Goal: Task Accomplishment & Management: Manage account settings

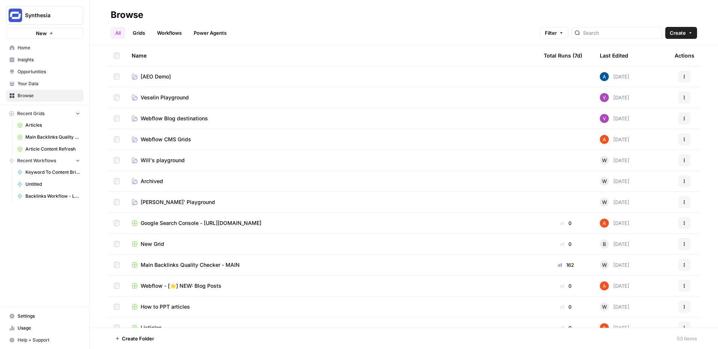
click at [22, 58] on span "Insights" at bounding box center [49, 59] width 62 height 7
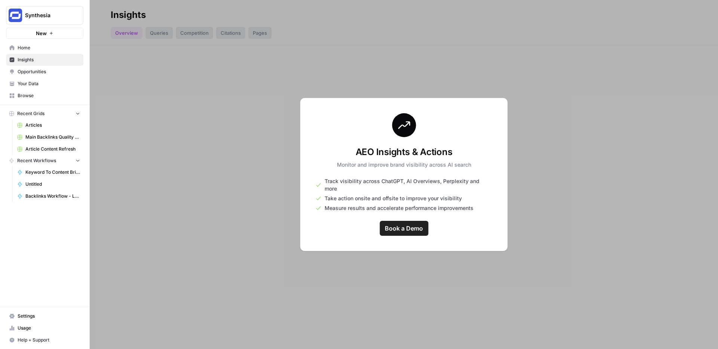
click at [223, 72] on div at bounding box center [404, 174] width 628 height 349
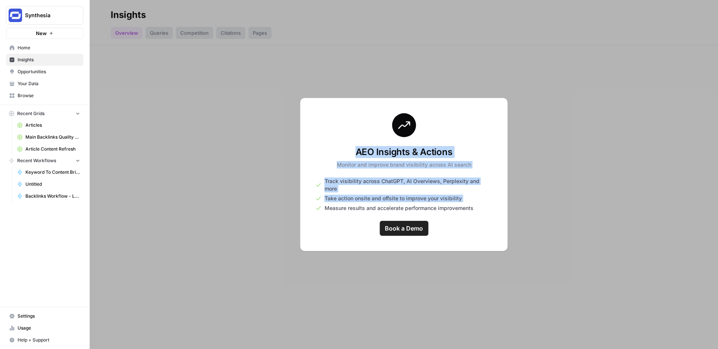
drag, startPoint x: 223, startPoint y: 72, endPoint x: 466, endPoint y: 194, distance: 271.5
click at [466, 194] on div "Insights Overview Queries Competition Citations Pages AEO Insights & Actions Mo…" at bounding box center [404, 174] width 628 height 349
click at [551, 208] on div at bounding box center [404, 174] width 628 height 349
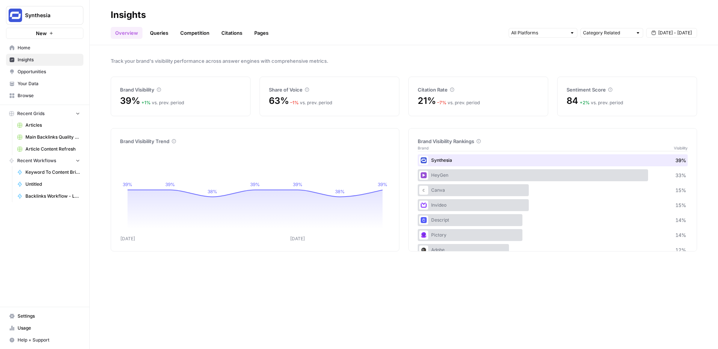
click at [231, 34] on link "Citations" at bounding box center [232, 33] width 30 height 12
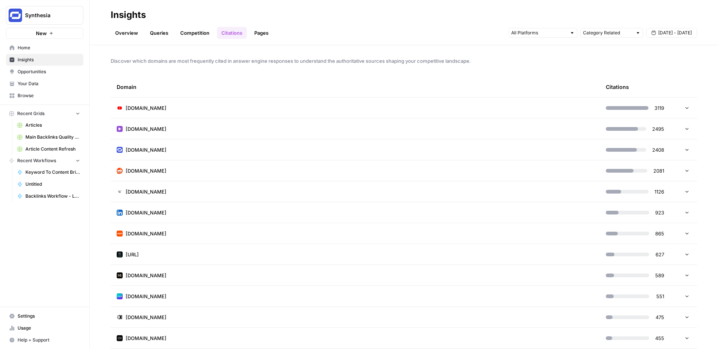
click at [146, 34] on link "Queries" at bounding box center [158, 33] width 27 height 12
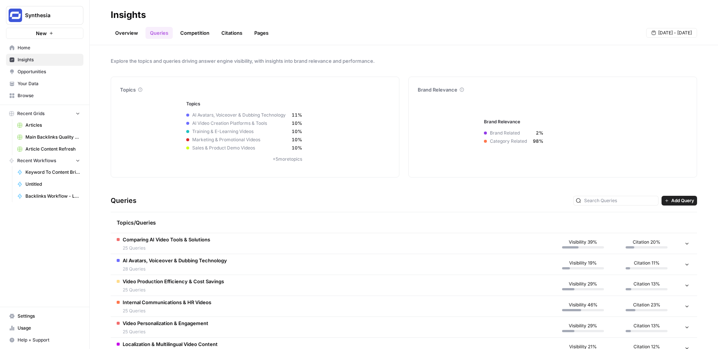
scroll to position [30, 0]
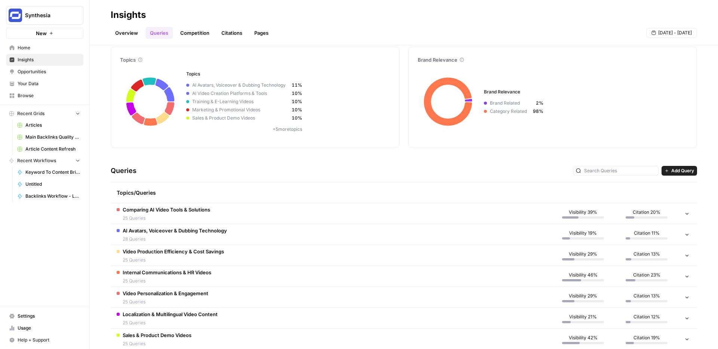
click at [675, 157] on div "Explore the topics and queries driving answer engine visibility, with insights …" at bounding box center [404, 197] width 628 height 304
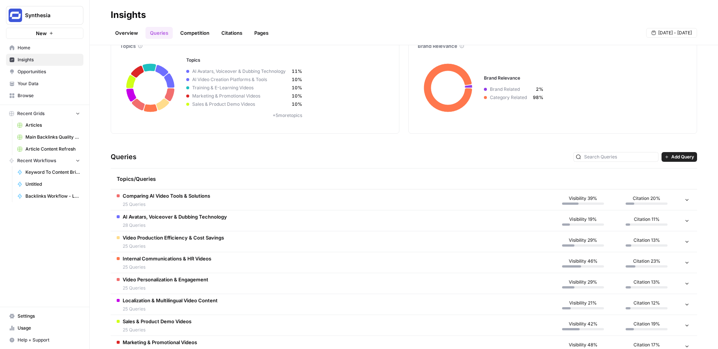
scroll to position [41, 0]
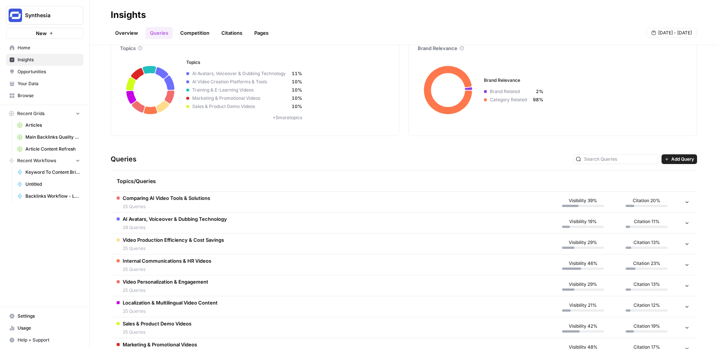
click at [686, 157] on span "Add Query" at bounding box center [682, 159] width 23 height 7
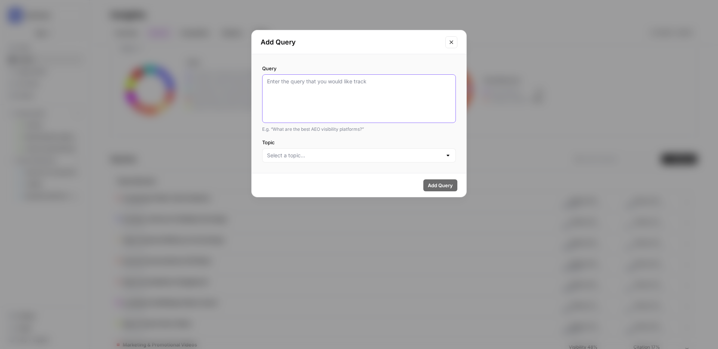
click at [366, 81] on textarea "Query" at bounding box center [359, 99] width 184 height 42
click at [448, 40] on icon "Close modal" at bounding box center [451, 42] width 6 height 6
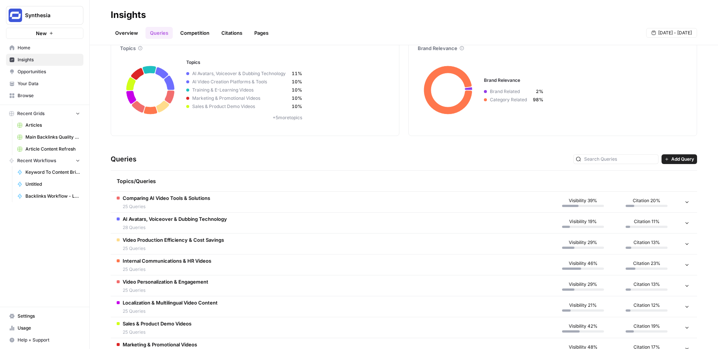
click at [132, 196] on span "Comparing AI Video Tools & Solutions" at bounding box center [166, 197] width 87 height 7
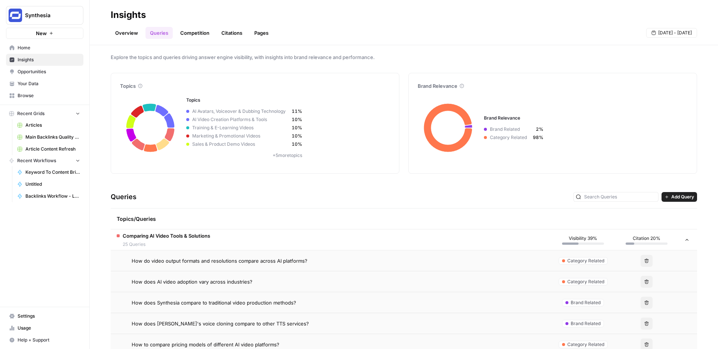
scroll to position [0, 0]
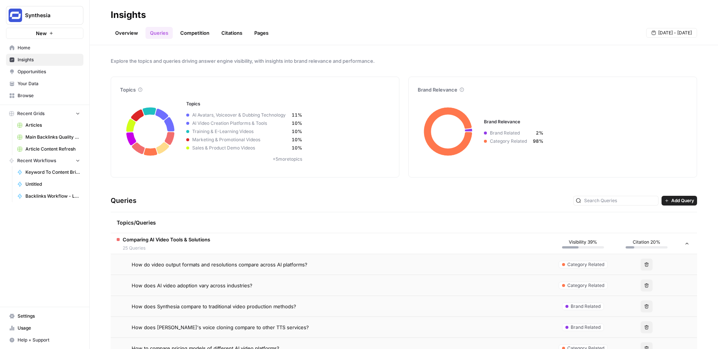
click at [183, 27] on link "Competition" at bounding box center [195, 33] width 38 height 12
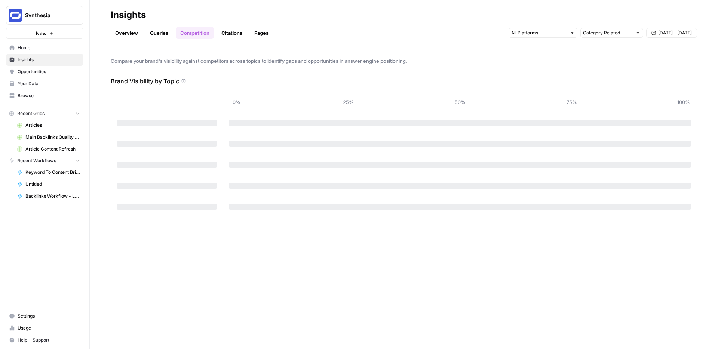
click at [256, 36] on link "Pages" at bounding box center [261, 33] width 23 height 12
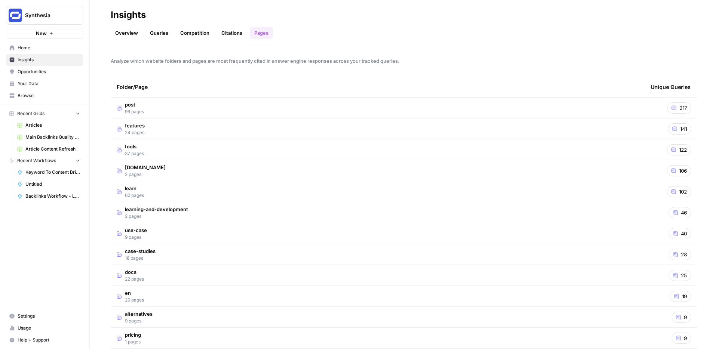
click at [200, 36] on link "Competition" at bounding box center [195, 33] width 38 height 12
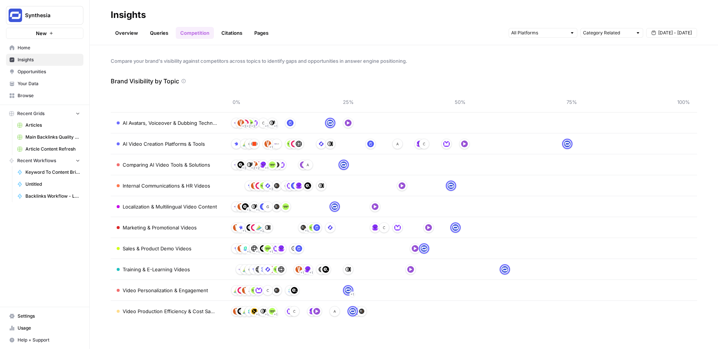
click at [352, 71] on div "Compare your brand's visibility against competitors across topics to identify g…" at bounding box center [404, 197] width 628 height 304
click at [552, 53] on div "Compare your brand's visibility against competitors across topics to identify g…" at bounding box center [404, 197] width 628 height 304
click at [233, 74] on div "Compare your brand's visibility against competitors across topics to identify g…" at bounding box center [404, 197] width 628 height 304
click at [232, 31] on link "Citations" at bounding box center [232, 33] width 30 height 12
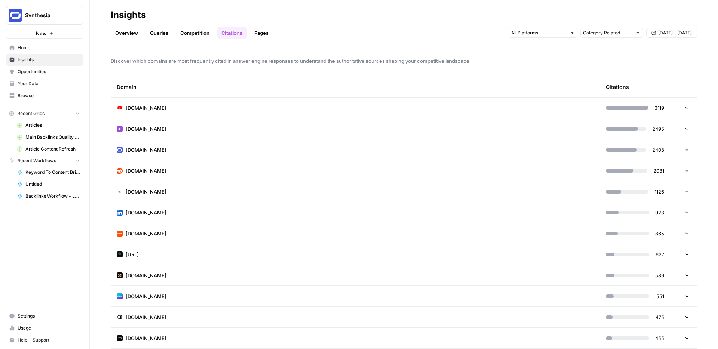
click at [557, 60] on span "Discover which domains are most frequently cited in answer engine responses to …" at bounding box center [404, 60] width 586 height 7
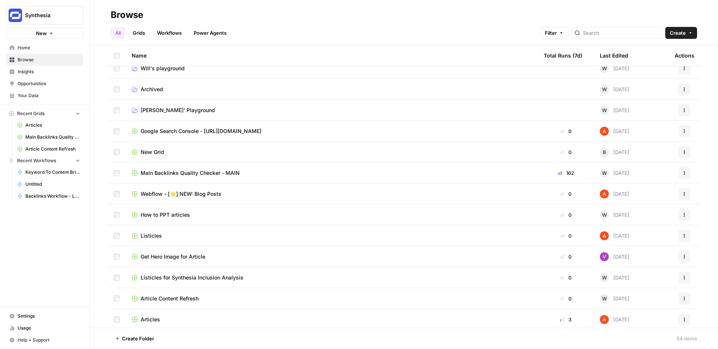
scroll to position [98, 0]
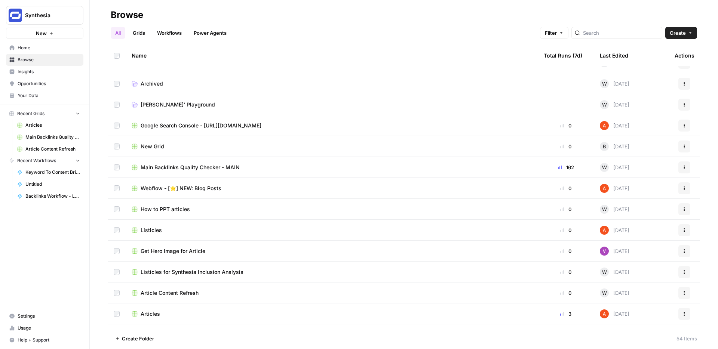
click at [177, 33] on link "Workflows" at bounding box center [170, 33] width 34 height 12
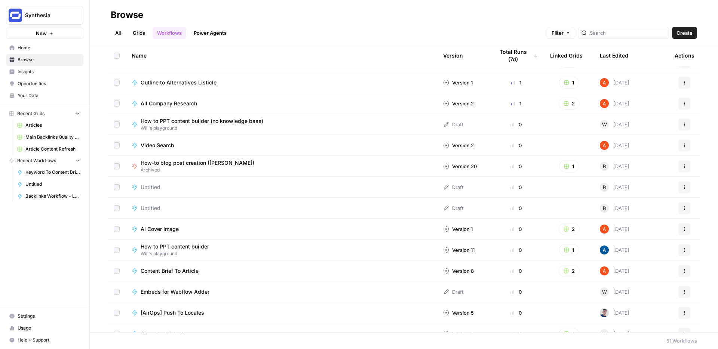
scroll to position [68, 0]
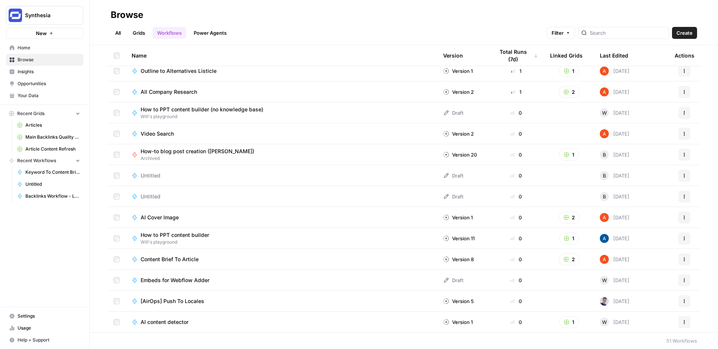
click at [279, 256] on div "Content Brief To Article" at bounding box center [281, 259] width 299 height 7
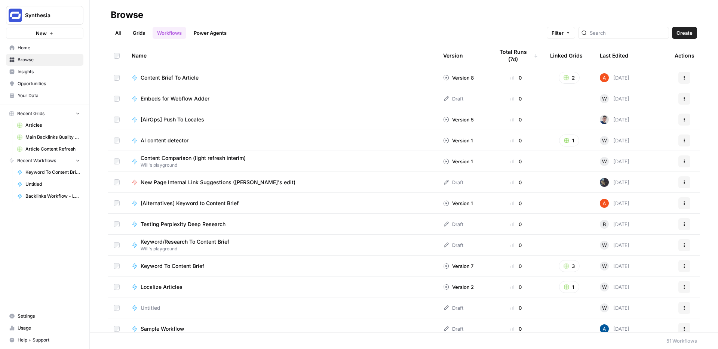
scroll to position [252, 0]
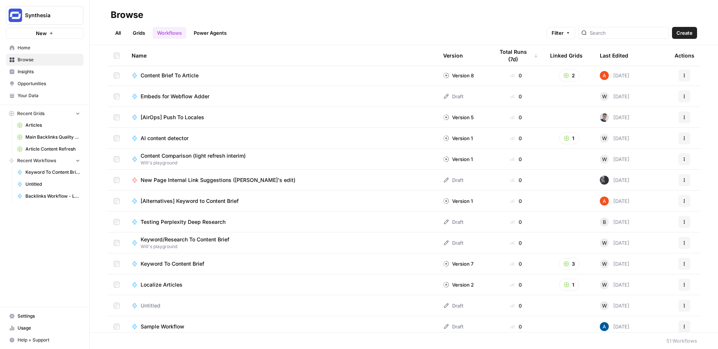
click at [209, 260] on div "Keyword To Content Brief" at bounding box center [176, 263] width 70 height 7
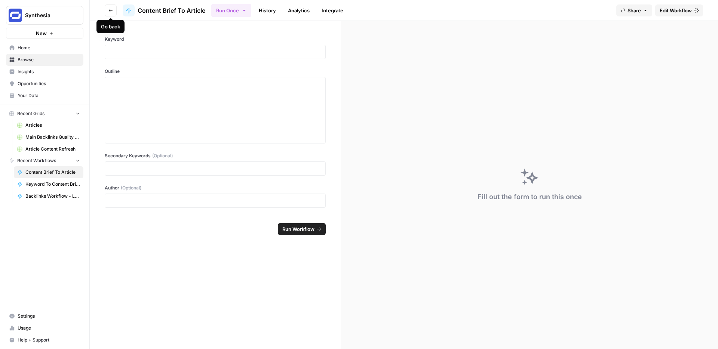
click at [113, 12] on button "Go back" at bounding box center [111, 10] width 12 height 12
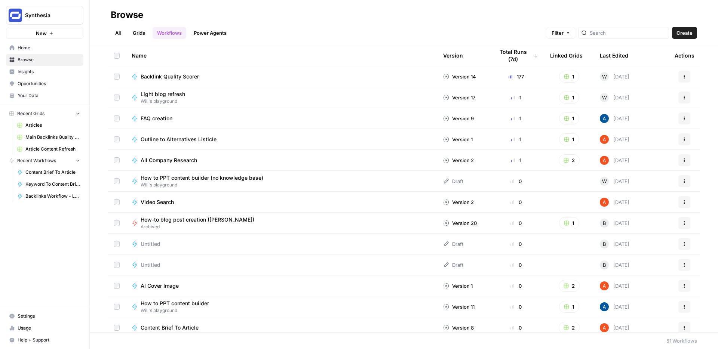
click at [147, 33] on link "Grids" at bounding box center [138, 33] width 21 height 12
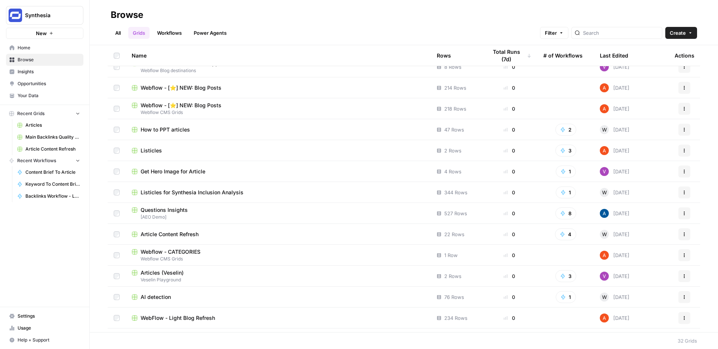
scroll to position [389, 0]
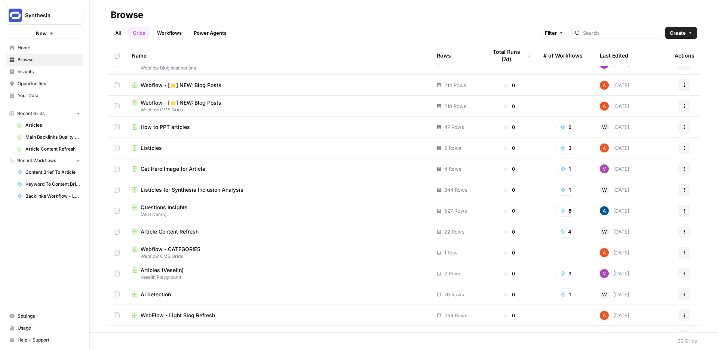
click at [189, 232] on span "Article Content Refresh" at bounding box center [170, 231] width 58 height 7
click at [200, 38] on link "Power Agents" at bounding box center [210, 33] width 42 height 12
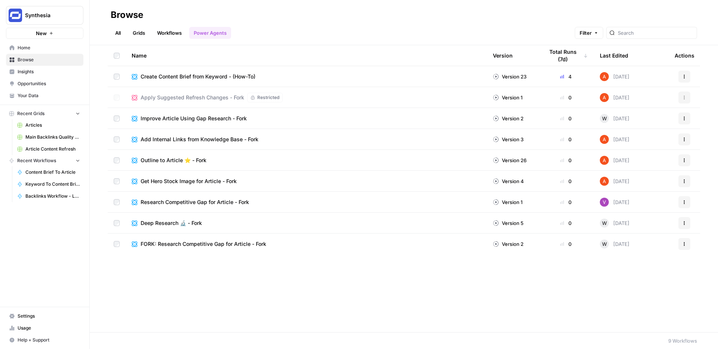
click at [198, 97] on span "Apply Suggested Refresh Changes - Fork" at bounding box center [193, 97] width 104 height 7
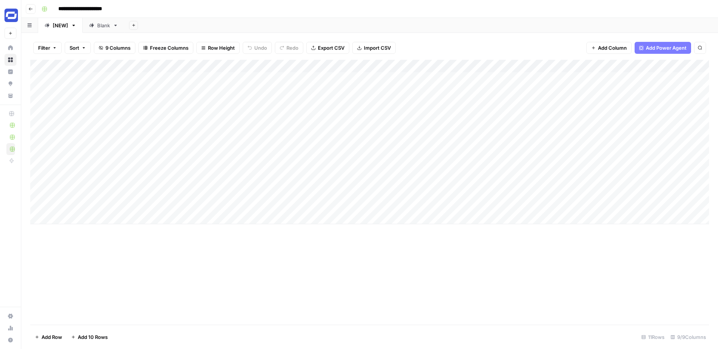
click at [504, 67] on div "Add Column" at bounding box center [369, 142] width 678 height 164
click at [489, 22] on div "Add Sheet" at bounding box center [420, 25] width 593 height 15
click at [324, 67] on div "Add Column" at bounding box center [369, 142] width 678 height 164
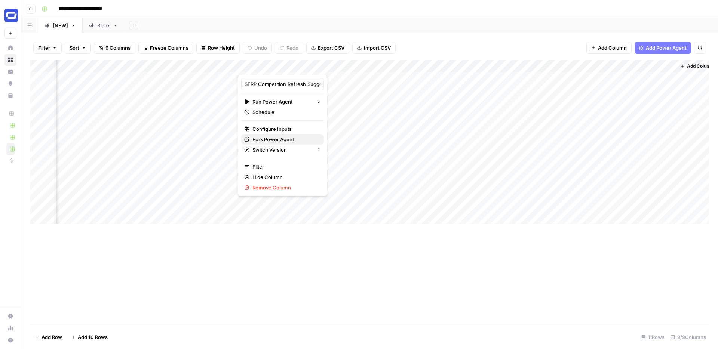
click at [271, 139] on span "Fork Power Agent" at bounding box center [284, 139] width 65 height 7
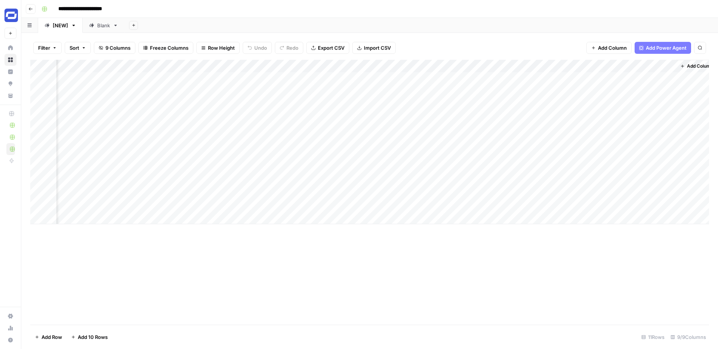
click at [400, 67] on div "Add Column" at bounding box center [369, 142] width 678 height 164
click at [416, 46] on div "Filter Sort 9 Columns Freeze Columns Row Height Undo Redo Export CSV Import CSV…" at bounding box center [369, 48] width 678 height 24
click at [401, 65] on div "Add Column" at bounding box center [369, 142] width 678 height 164
click at [444, 43] on div "Filter Sort 9 Columns Freeze Columns Row Height Undo Redo Export CSV Import CSV…" at bounding box center [369, 48] width 678 height 24
click at [459, 65] on div "Add Column" at bounding box center [369, 142] width 678 height 164
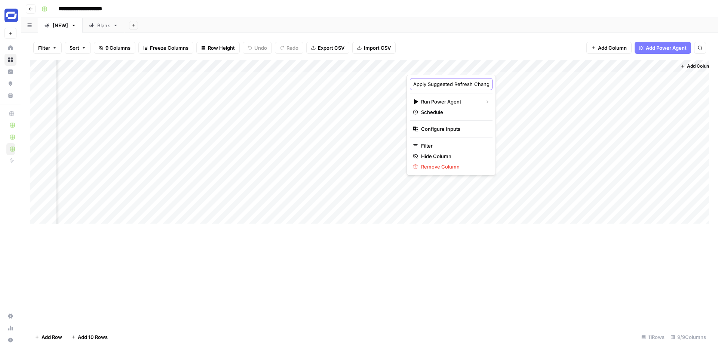
scroll to position [0, 37]
drag, startPoint x: 435, startPoint y: 82, endPoint x: 489, endPoint y: 82, distance: 53.8
click at [489, 82] on body "**********" at bounding box center [359, 174] width 718 height 349
click at [457, 84] on input "Apply Suggested Refresh Changes - Fork" at bounding box center [451, 83] width 76 height 7
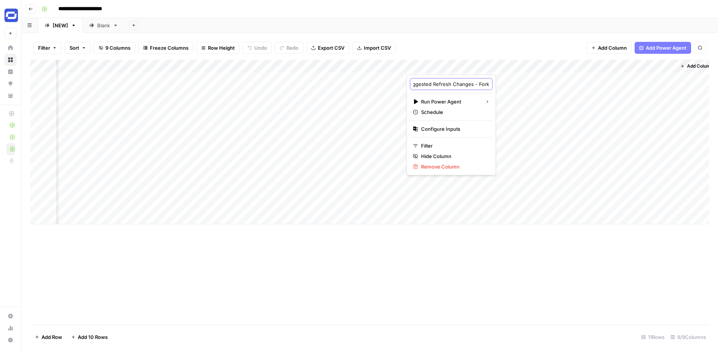
click at [457, 84] on input "Apply Suggested Refresh Changes - Fork" at bounding box center [451, 83] width 76 height 7
click at [458, 64] on div "Add Column" at bounding box center [369, 142] width 678 height 164
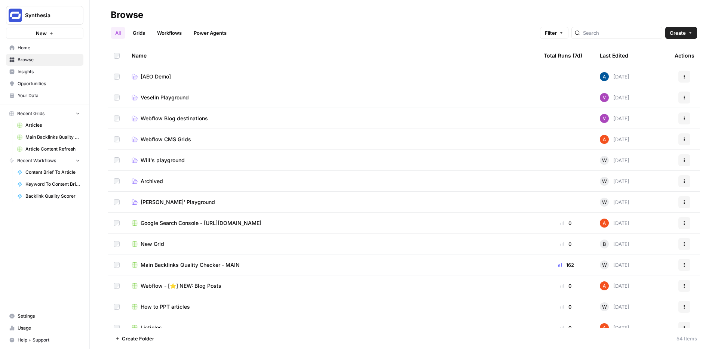
click at [37, 315] on span "Settings" at bounding box center [49, 316] width 62 height 7
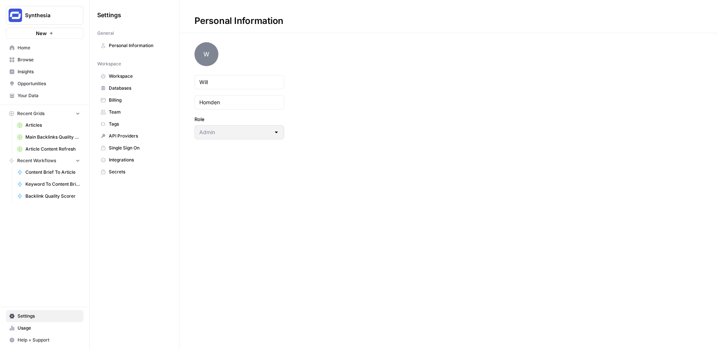
click at [122, 111] on span "Team" at bounding box center [138, 112] width 59 height 7
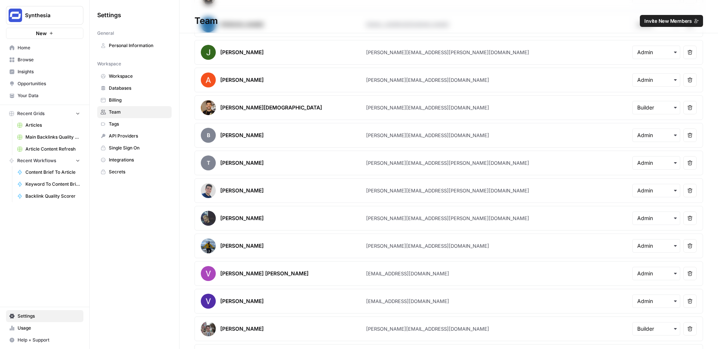
scroll to position [86, 0]
click at [653, 21] on span "Invite New Members" at bounding box center [667, 20] width 47 height 7
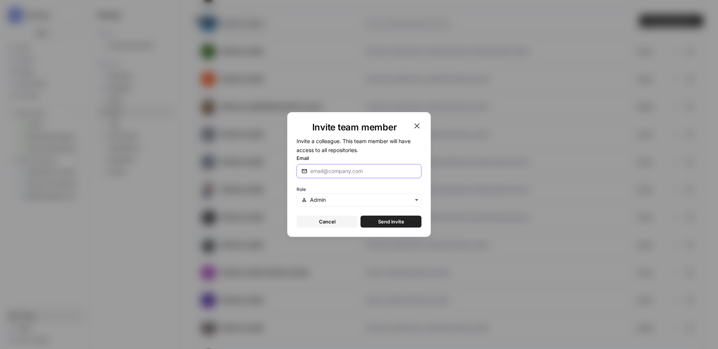
click at [342, 172] on input "Email" at bounding box center [363, 170] width 106 height 7
click at [327, 172] on input "ryan" at bounding box center [363, 170] width 106 height 7
paste input ".hall@synthesia.io"
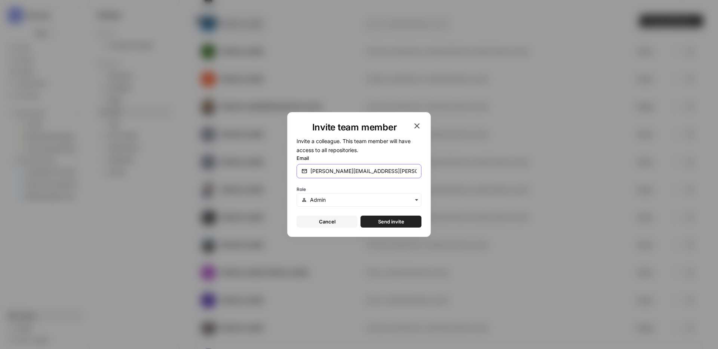
type input "ryan.hall@synthesia.io"
click at [341, 202] on input "text" at bounding box center [363, 199] width 107 height 7
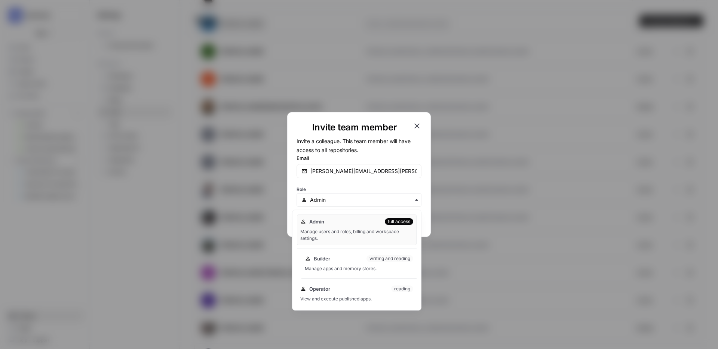
click at [347, 257] on div "Builder writing and reading" at bounding box center [359, 258] width 108 height 7
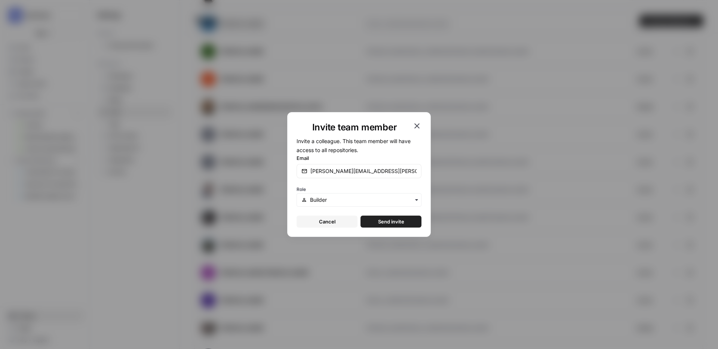
click at [389, 221] on span "Send invite" at bounding box center [391, 221] width 26 height 7
